Goal: Use online tool/utility: Utilize a website feature to perform a specific function

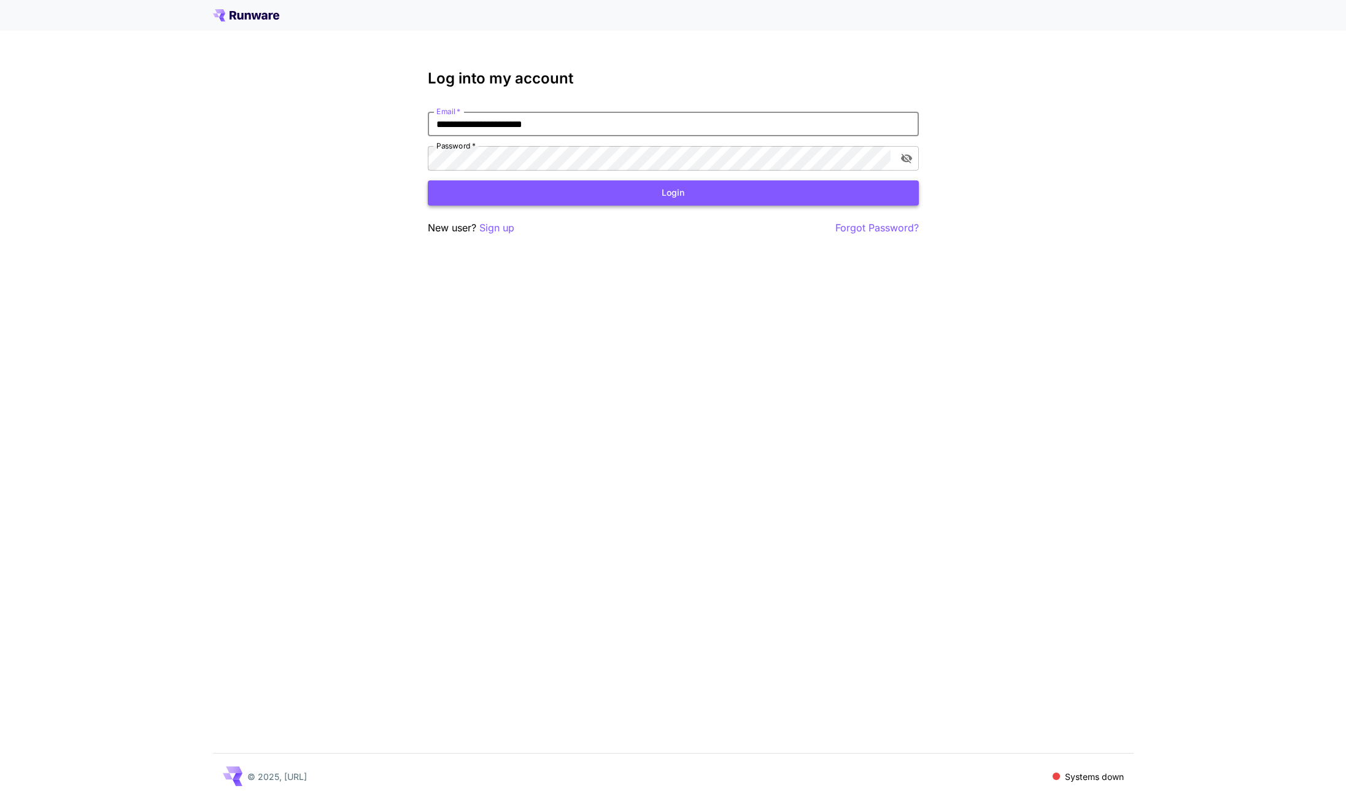
type input "**********"
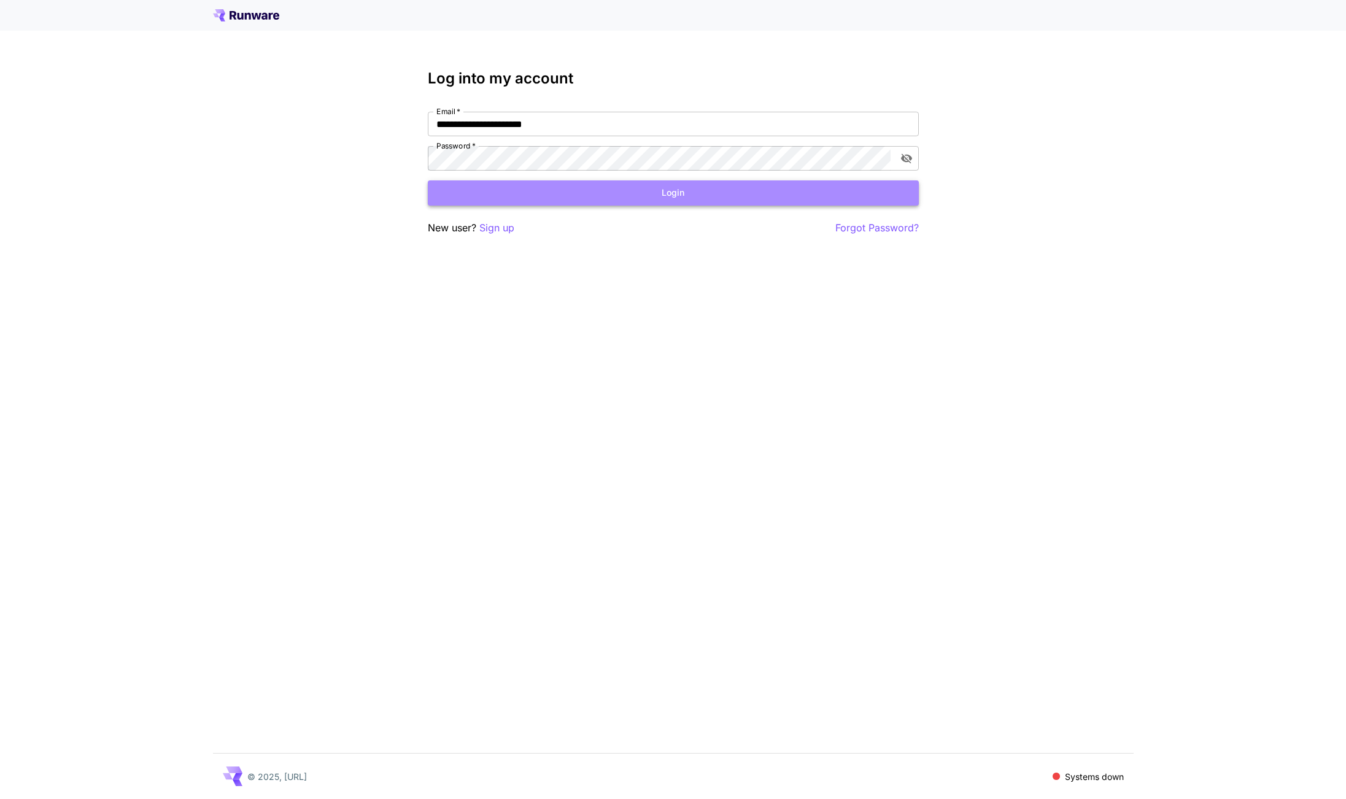
click at [591, 190] on button "Login" at bounding box center [673, 192] width 491 height 25
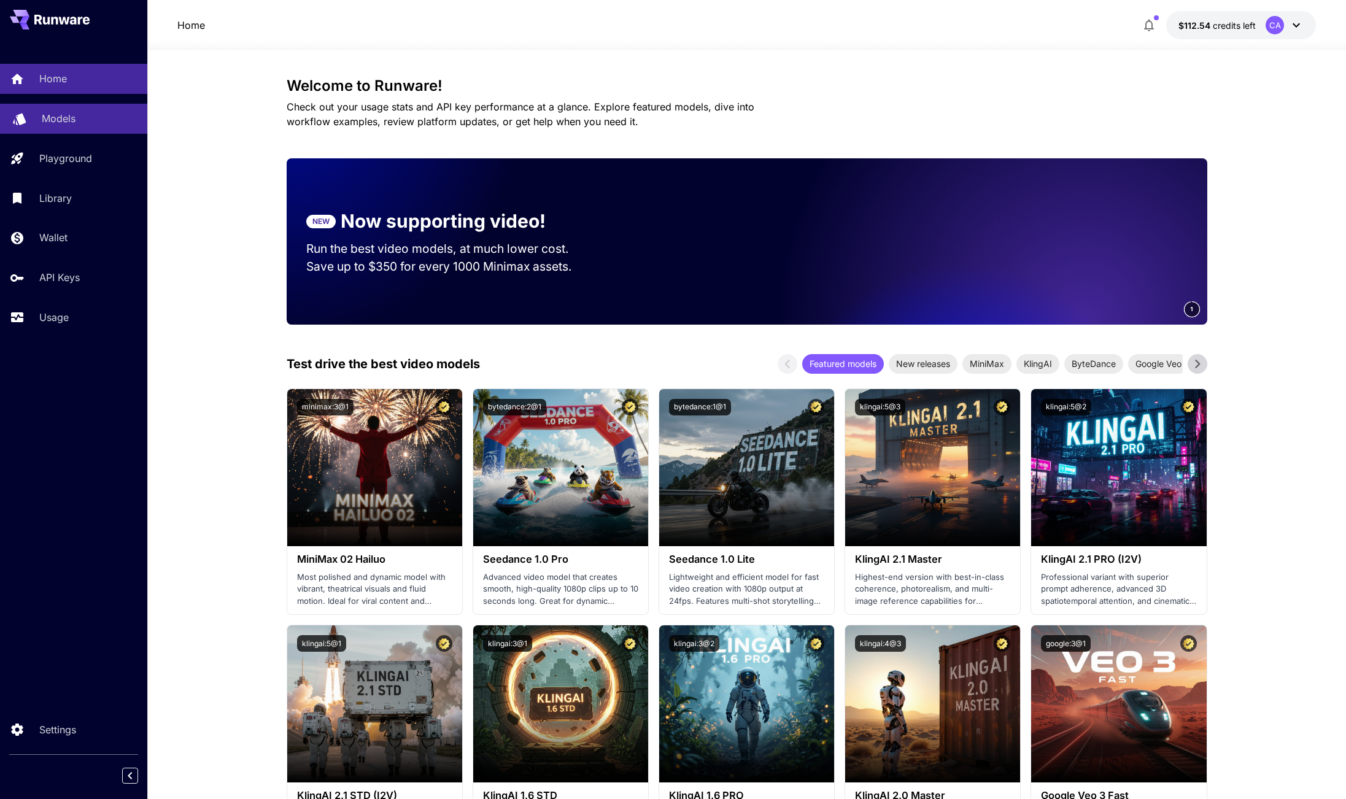
click at [97, 125] on div "Models" at bounding box center [90, 118] width 96 height 15
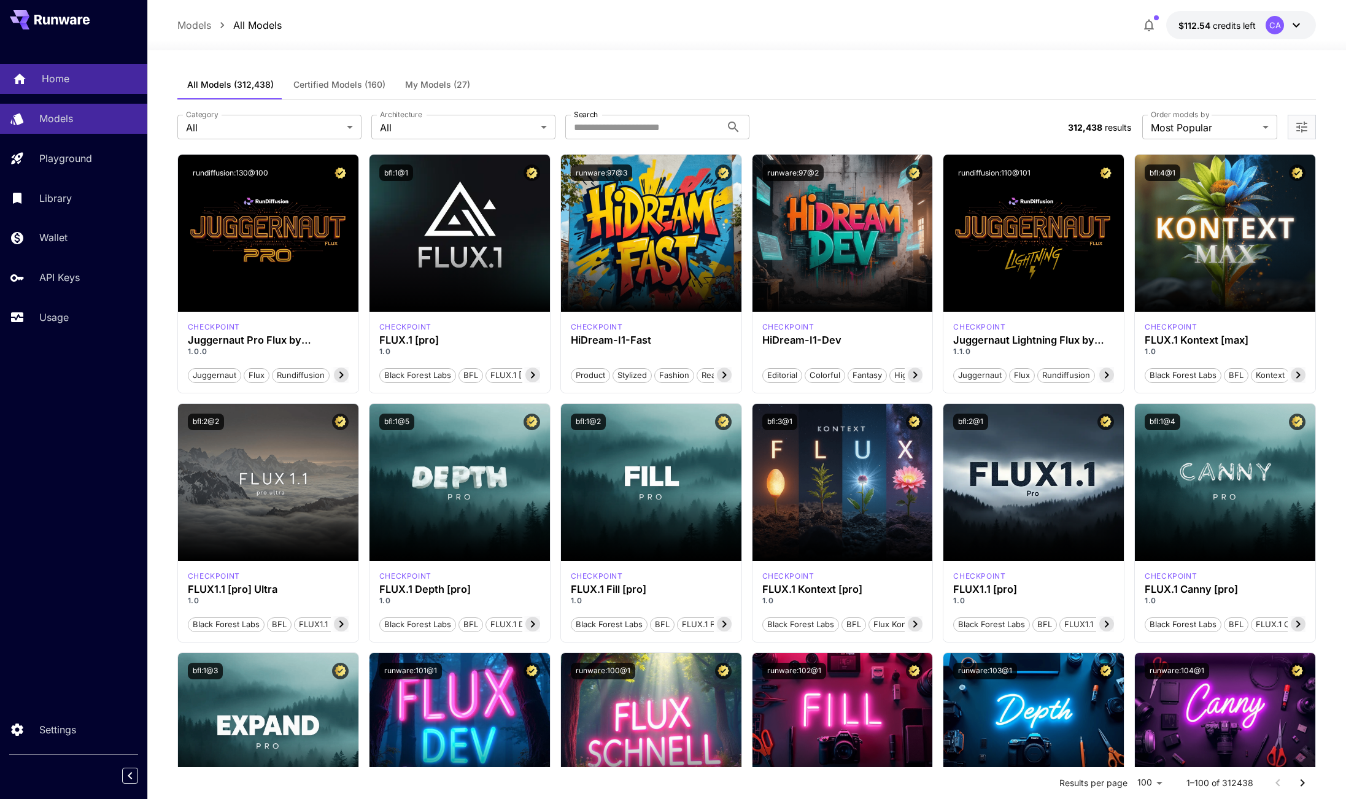
click at [90, 85] on div "Home" at bounding box center [90, 78] width 96 height 15
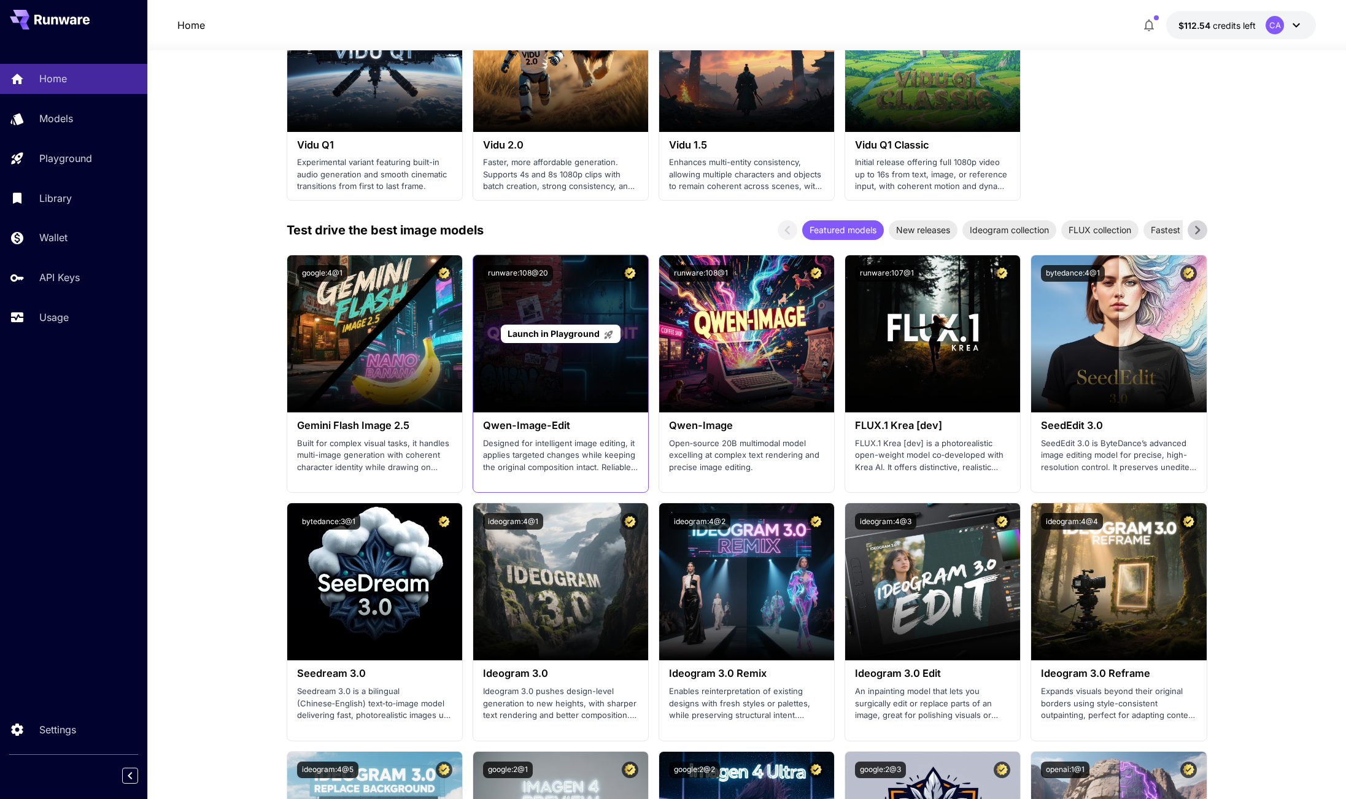
scroll to position [1126, 0]
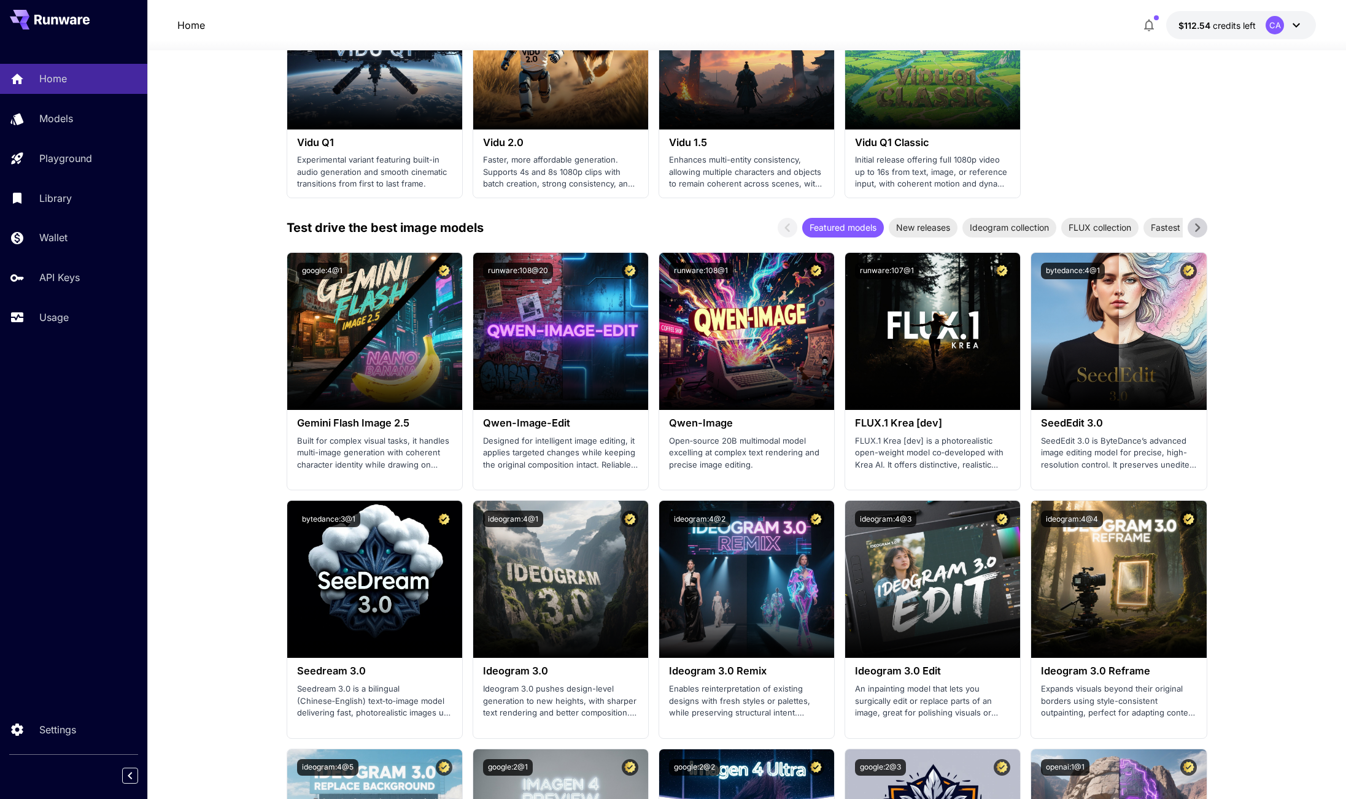
click at [375, 331] on span "Launch in Playground" at bounding box center [368, 331] width 92 height 10
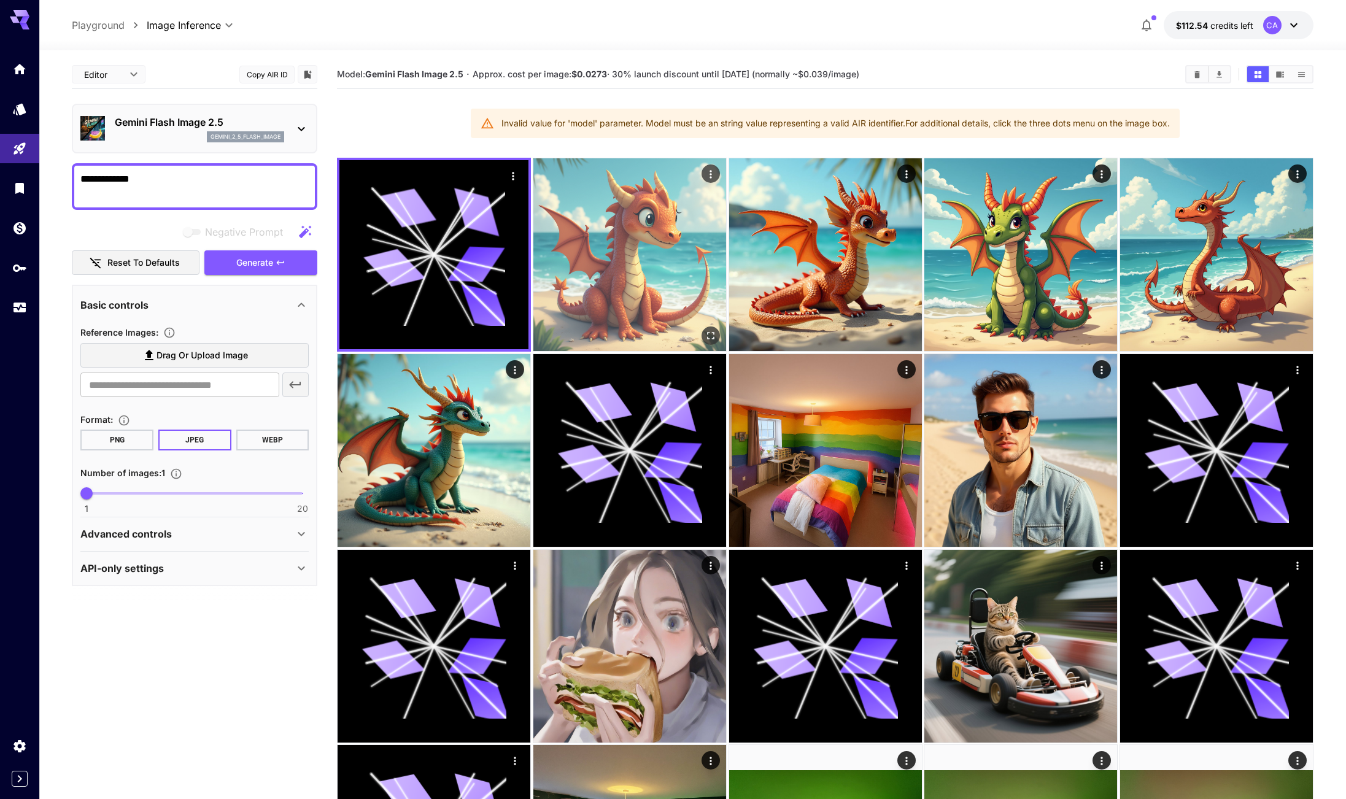
type textarea "**********"
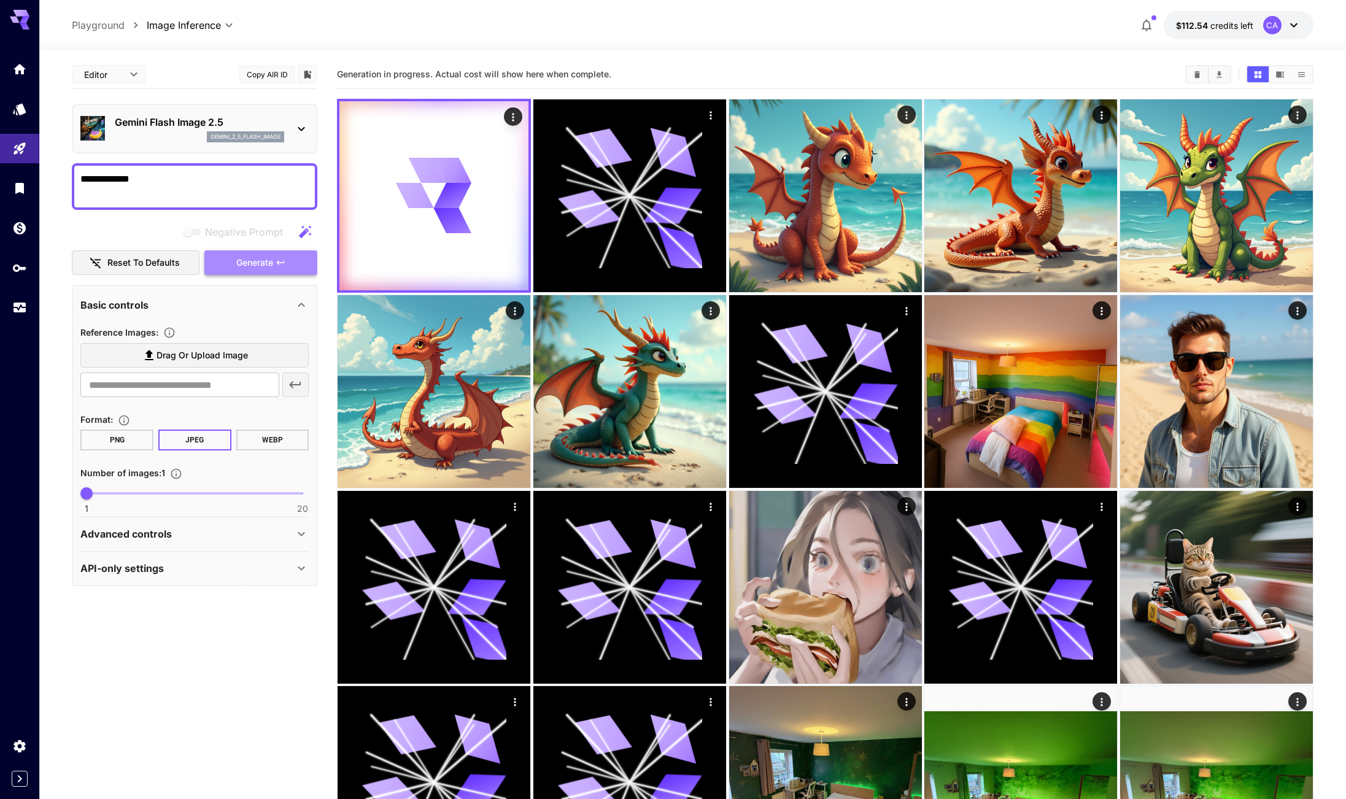
click at [267, 258] on span "Generate" at bounding box center [254, 262] width 37 height 15
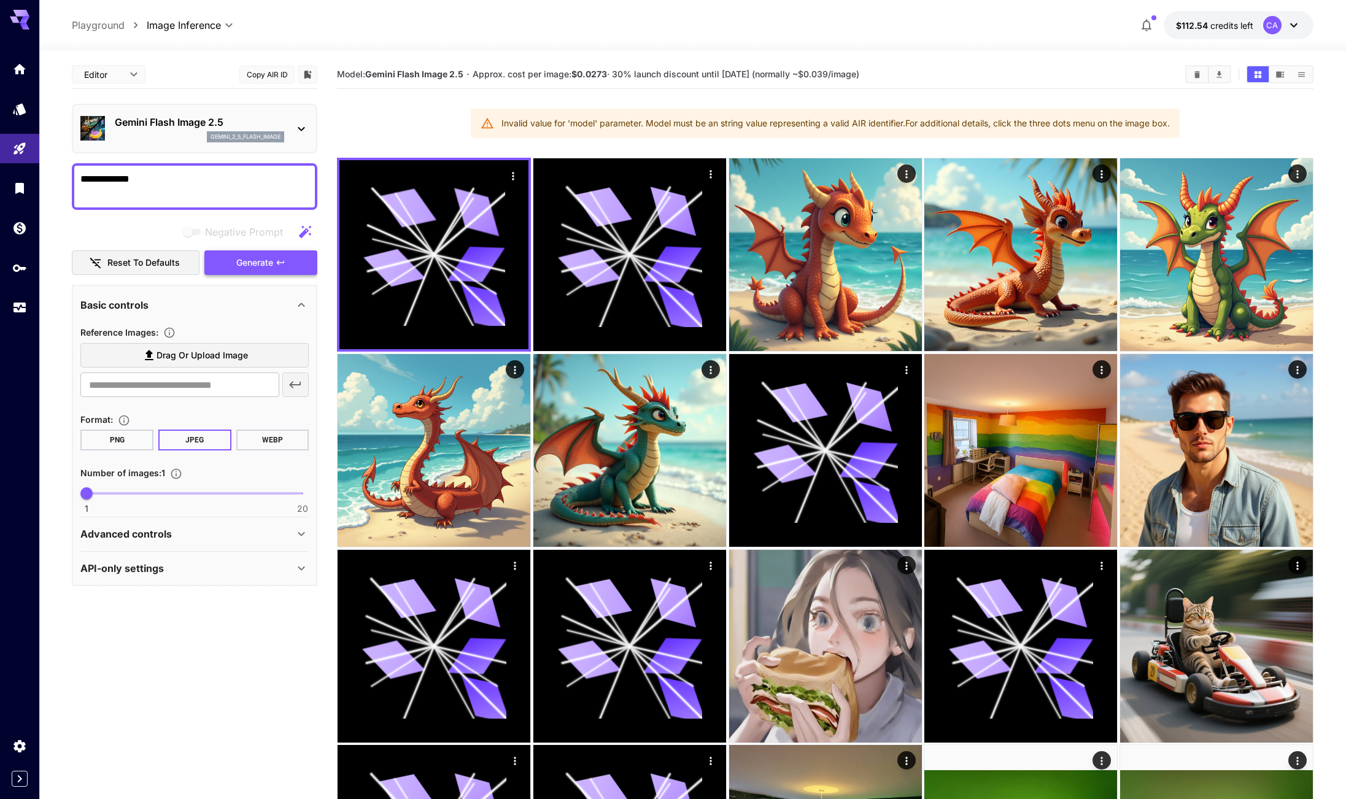
click at [270, 264] on span "Generate" at bounding box center [254, 262] width 37 height 15
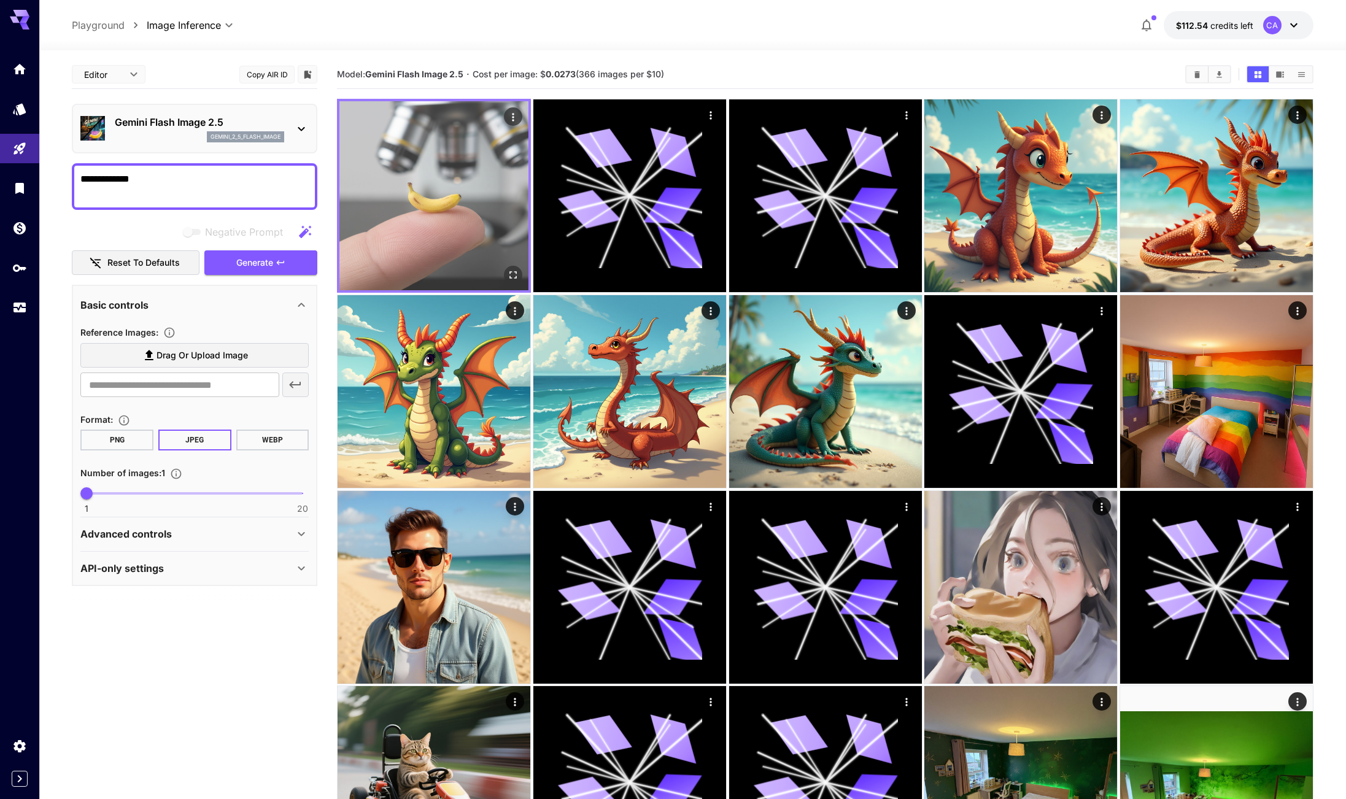
click at [427, 250] on img at bounding box center [433, 195] width 189 height 189
click at [516, 273] on icon "Open in fullscreen" at bounding box center [513, 274] width 7 height 7
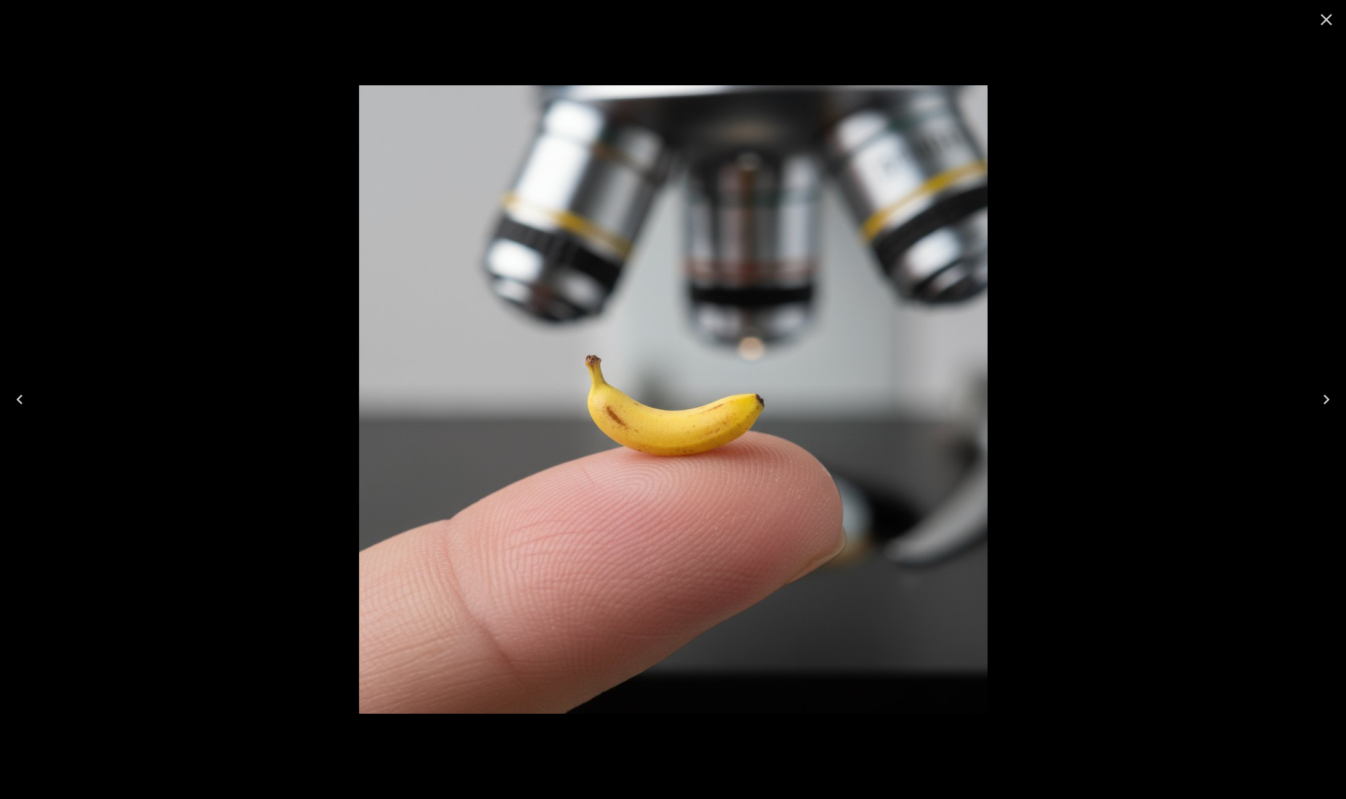
drag, startPoint x: 25, startPoint y: 392, endPoint x: 24, endPoint y: 400, distance: 8.1
click at [25, 393] on icon "Previous" at bounding box center [20, 400] width 20 height 20
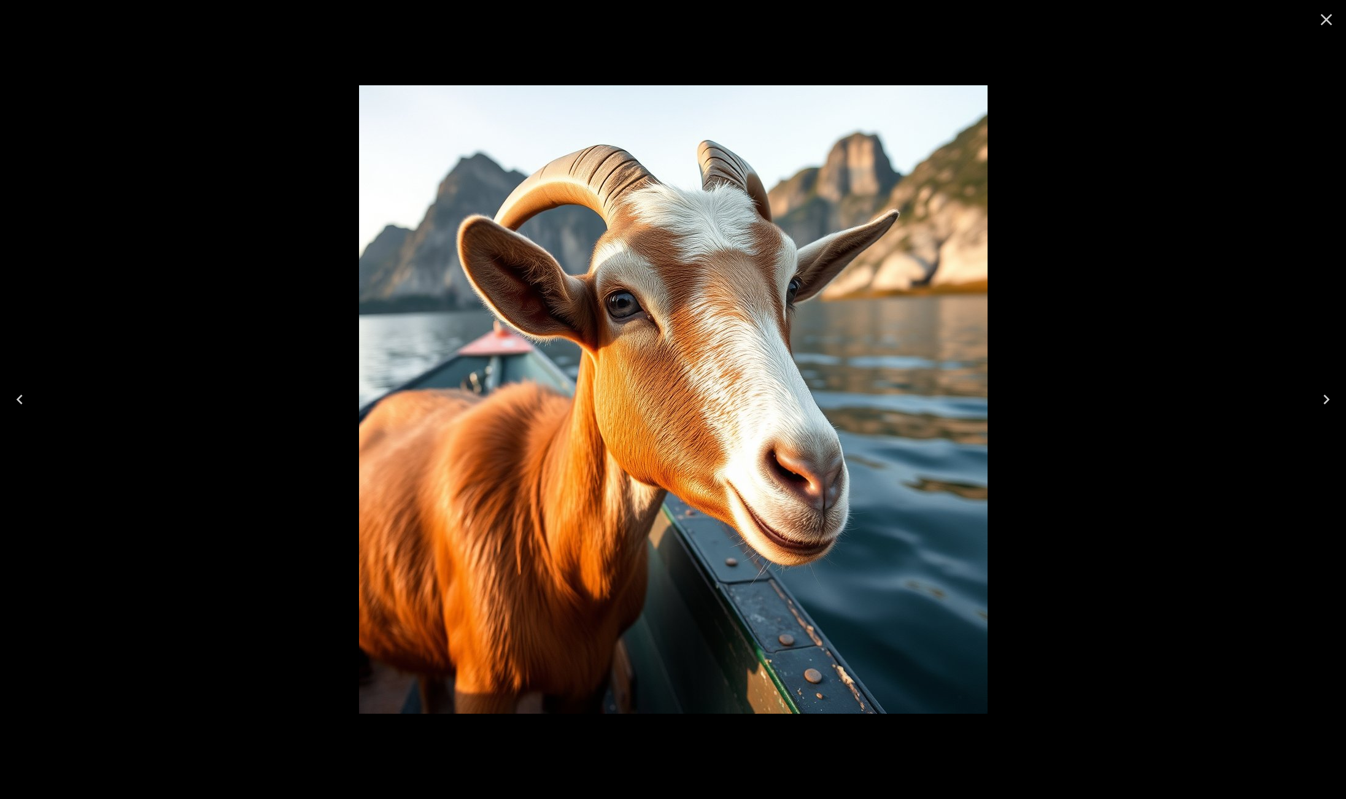
drag, startPoint x: 25, startPoint y: 400, endPoint x: 31, endPoint y: 404, distance: 7.7
click at [24, 400] on icon "Previous" at bounding box center [20, 400] width 20 height 20
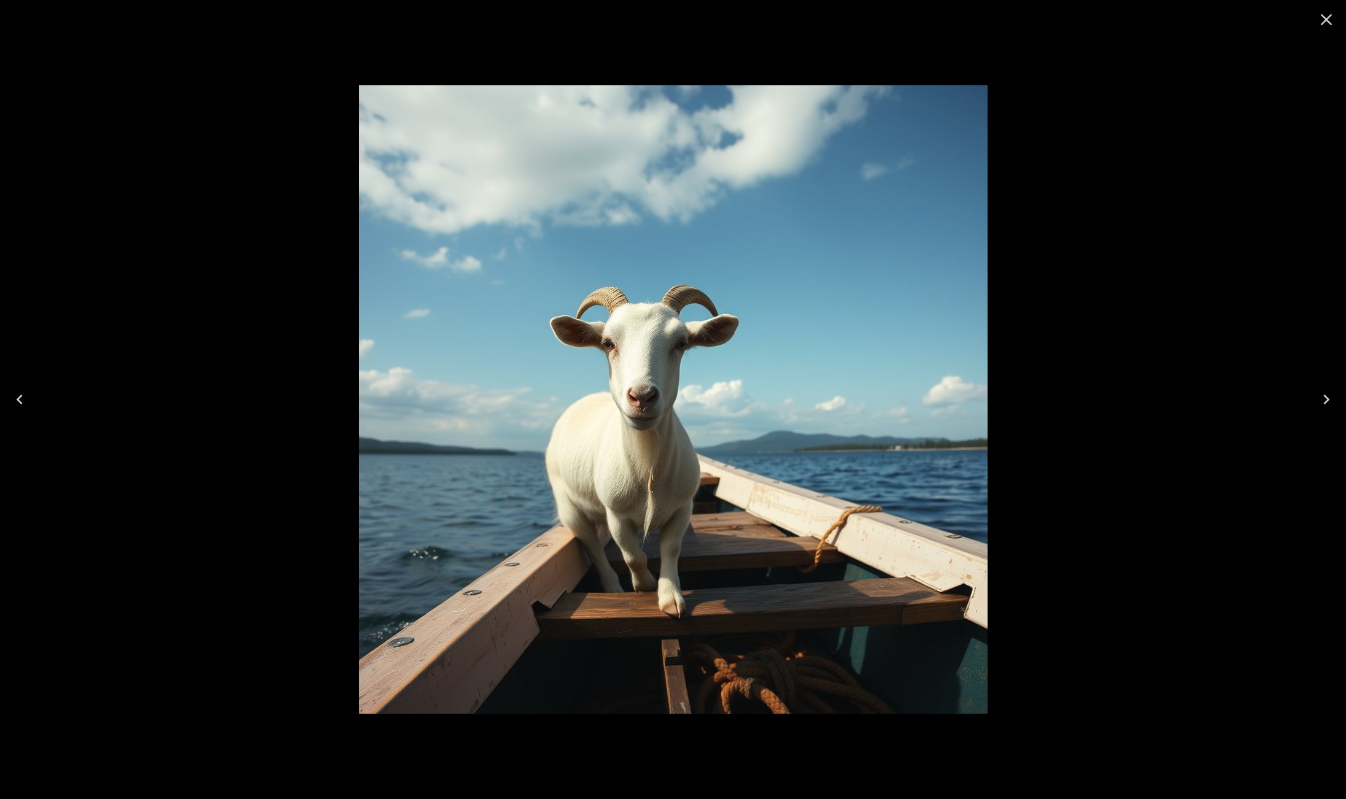
click at [1328, 23] on icon "Close" at bounding box center [1327, 20] width 20 height 20
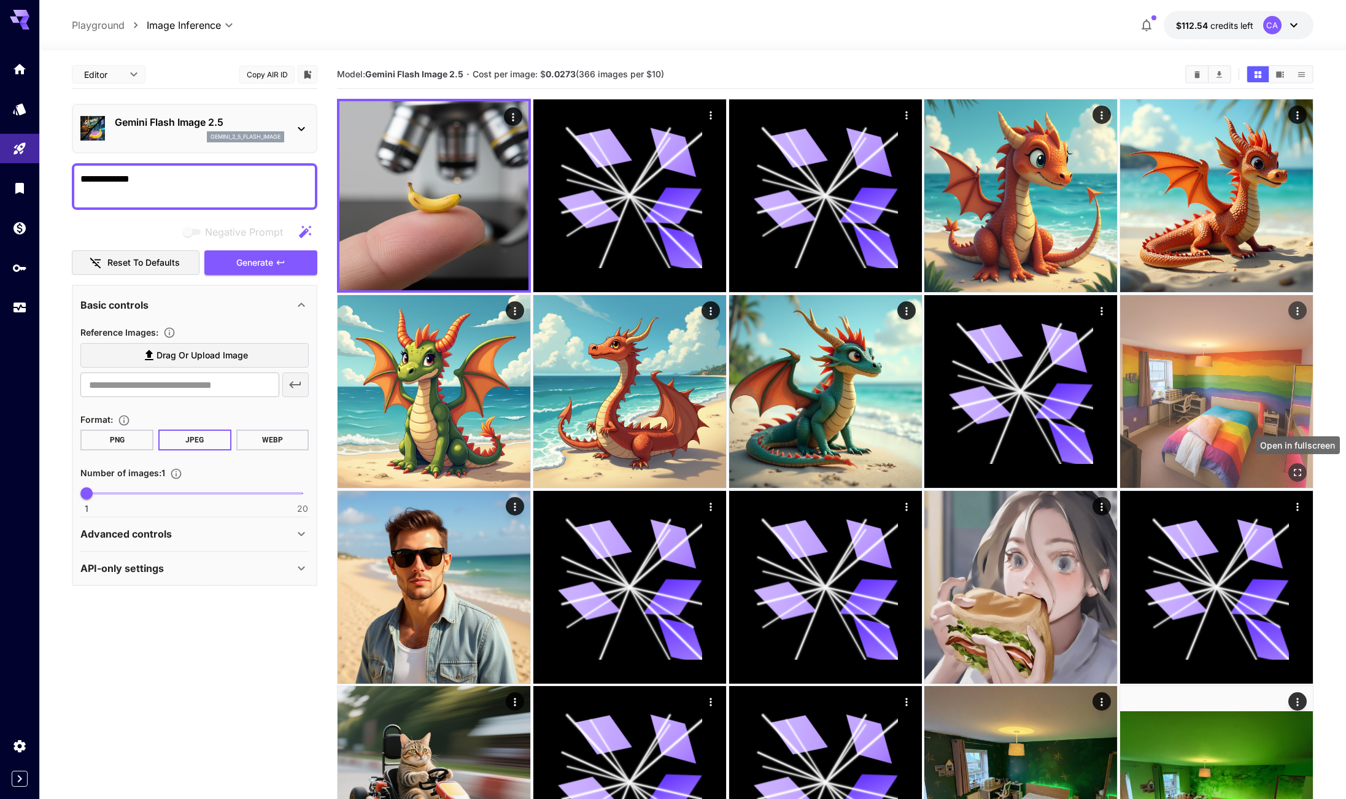
click at [1297, 470] on icon "Open in fullscreen" at bounding box center [1298, 472] width 12 height 12
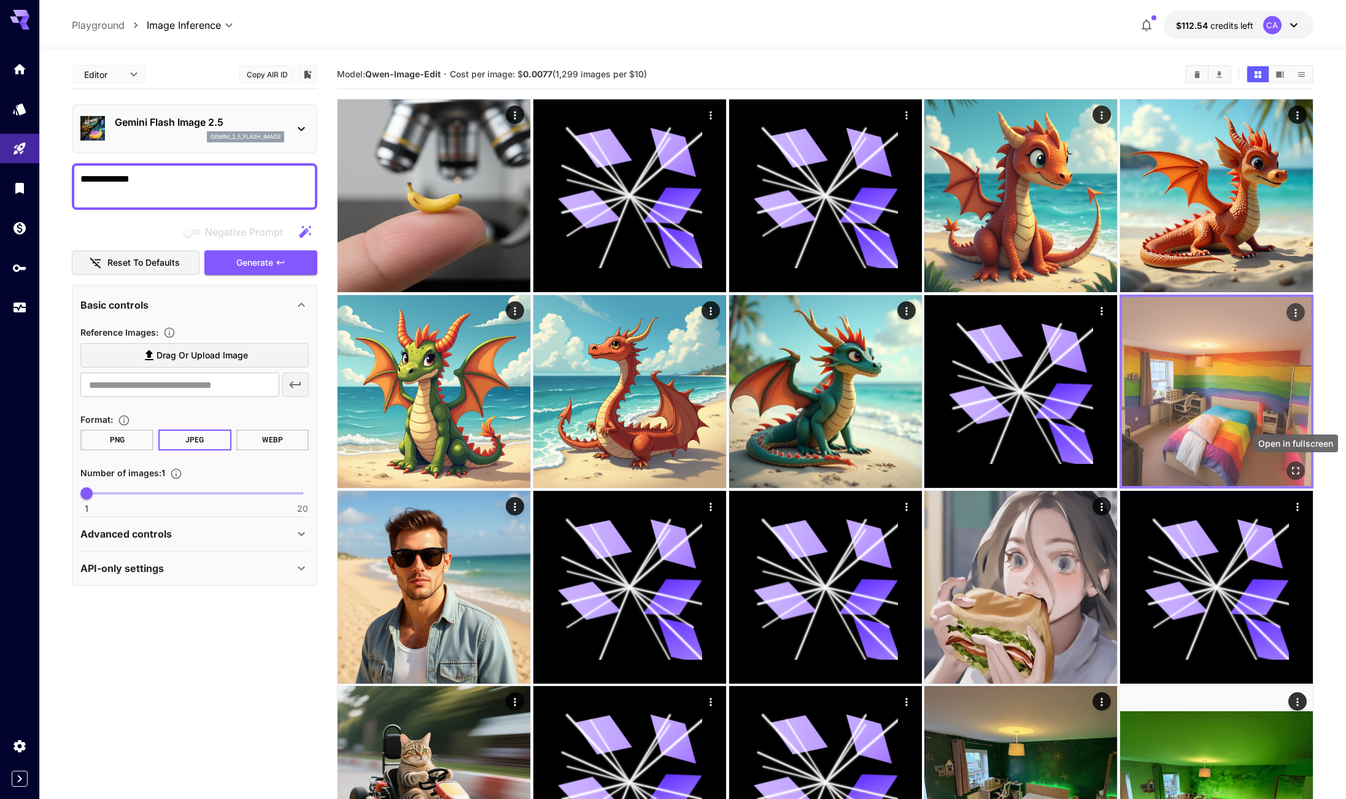
click at [1292, 467] on icon "Open in fullscreen" at bounding box center [1296, 470] width 12 height 12
